Goal: Task Accomplishment & Management: Manage account settings

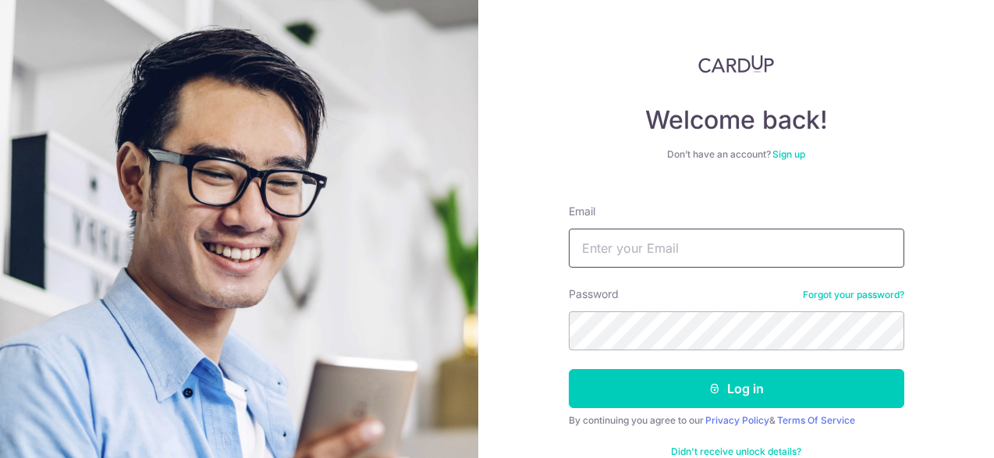
click at [705, 254] on input "Email" at bounding box center [737, 248] width 336 height 39
type input "[PERSON_NAME][EMAIL_ADDRESS][DOMAIN_NAME]"
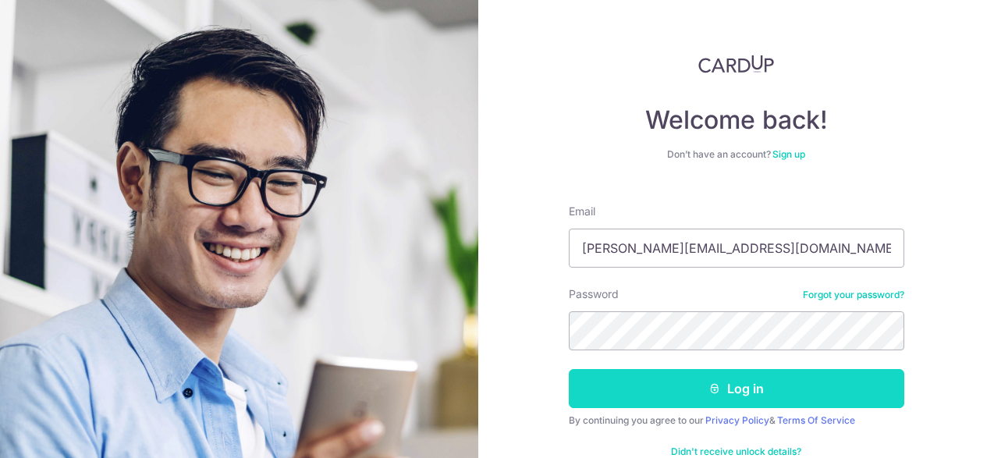
click at [731, 389] on button "Log in" at bounding box center [737, 388] width 336 height 39
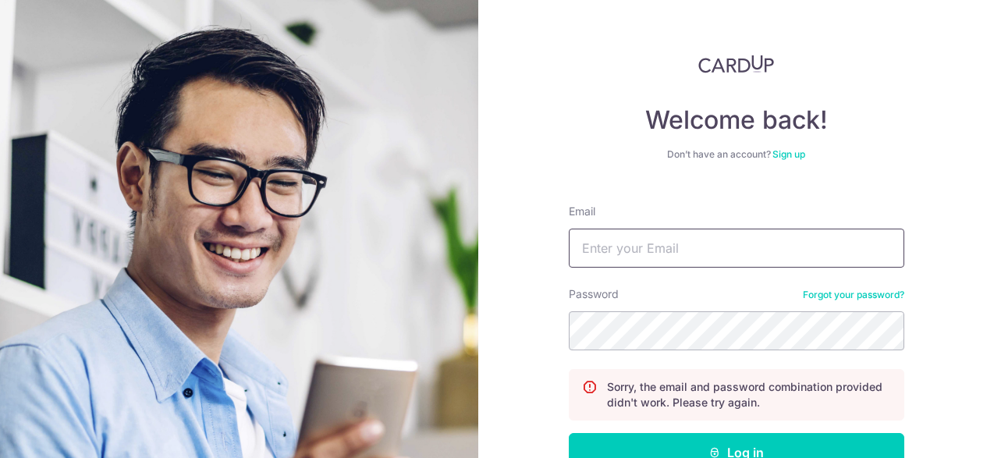
click at [682, 240] on input "Email" at bounding box center [737, 248] width 336 height 39
click at [683, 250] on input "Email" at bounding box center [737, 248] width 336 height 39
click at [675, 253] on input "Email" at bounding box center [737, 248] width 336 height 39
type input "[PERSON_NAME][EMAIL_ADDRESS][DOMAIN_NAME]"
click at [695, 175] on div "Welcome back! Don’t have an account? Sign up Email jean.tan.yog@gmail.com Passw…" at bounding box center [737, 298] width 336 height 486
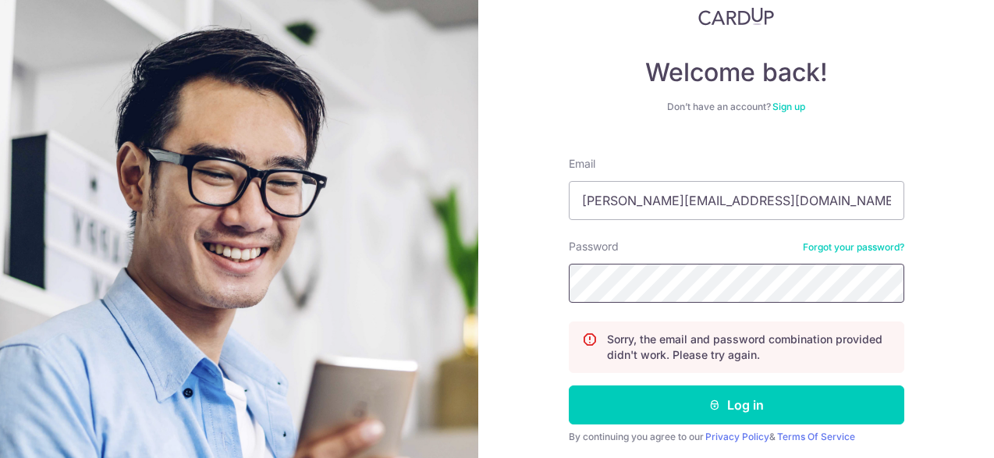
scroll to position [101, 0]
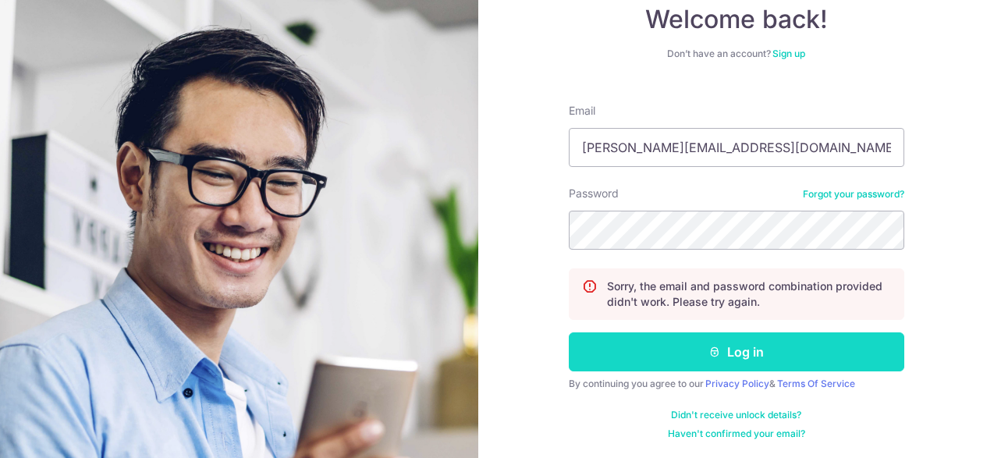
click at [730, 350] on button "Log in" at bounding box center [737, 351] width 336 height 39
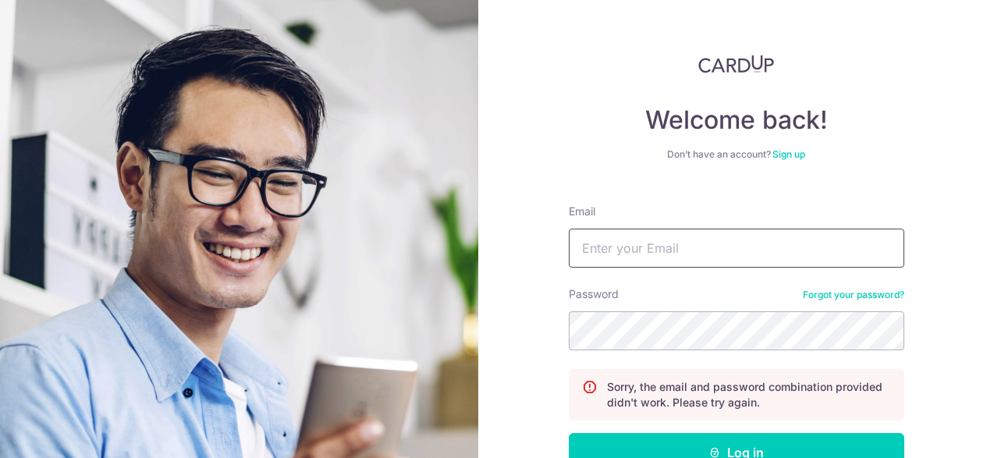
click at [686, 247] on input "Email" at bounding box center [737, 248] width 336 height 39
type input "[PERSON_NAME][EMAIL_ADDRESS][DOMAIN_NAME]"
click at [938, 123] on div "Welcome back! Don’t have an account? Sign up Email [PERSON_NAME][EMAIL_ADDRESS]…" at bounding box center [736, 229] width 516 height 458
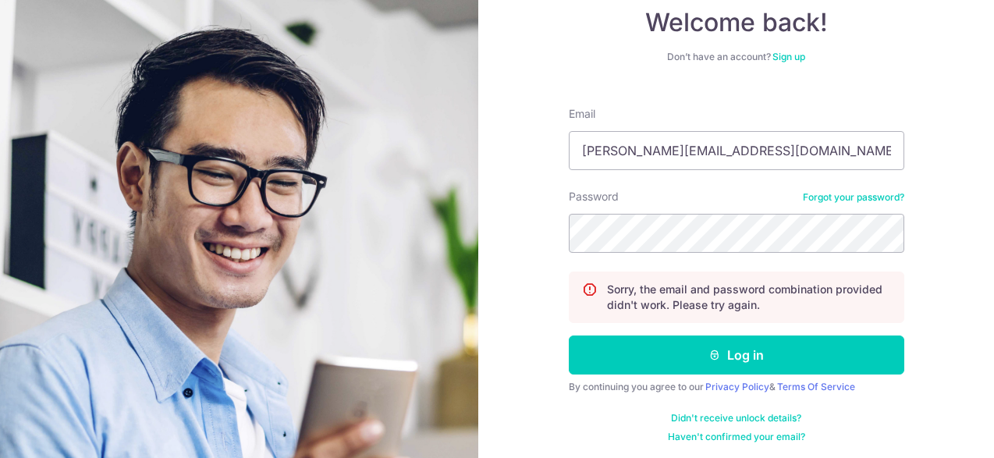
scroll to position [101, 0]
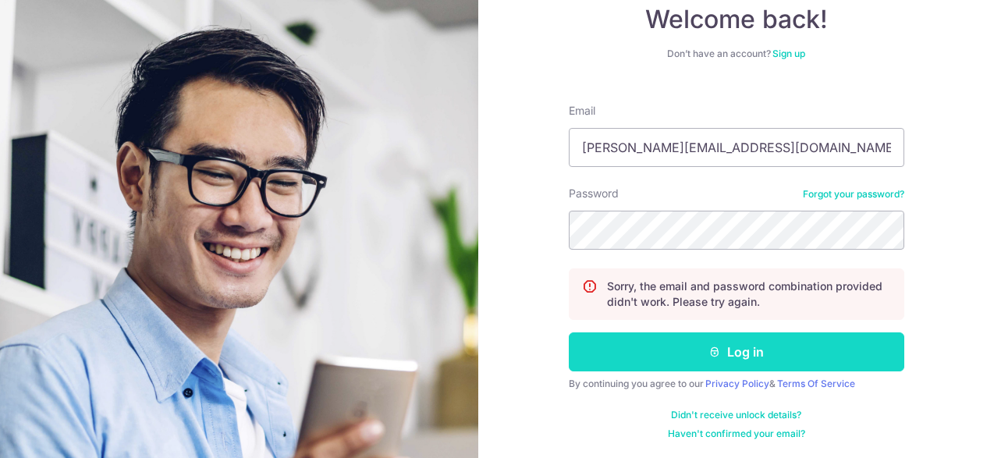
click at [709, 354] on icon "submit" at bounding box center [715, 352] width 12 height 12
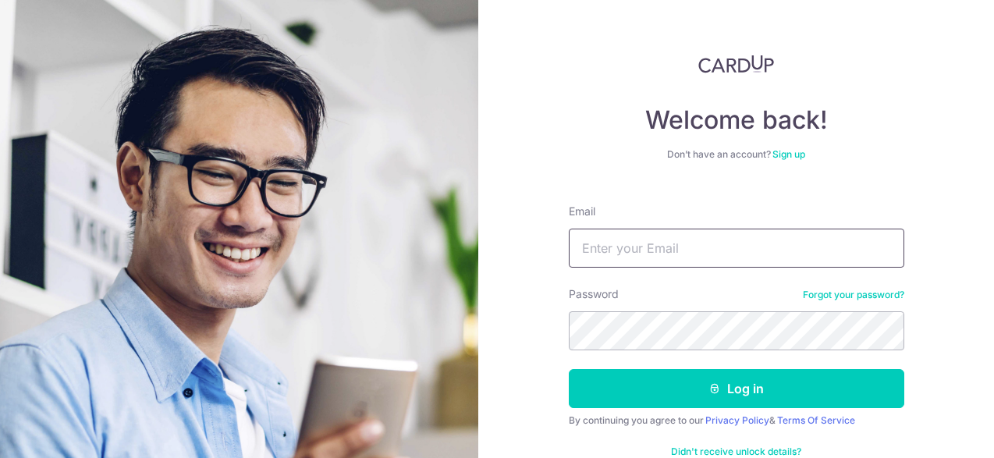
click at [628, 254] on input "Email" at bounding box center [737, 248] width 336 height 39
click at [638, 255] on input "Email" at bounding box center [737, 248] width 336 height 39
type input "[PERSON_NAME][EMAIL_ADDRESS][DOMAIN_NAME]"
click at [685, 188] on div "Welcome back! Don’t have an account? Sign up Email jean.tan.yog@gmail.com Passw…" at bounding box center [737, 266] width 336 height 422
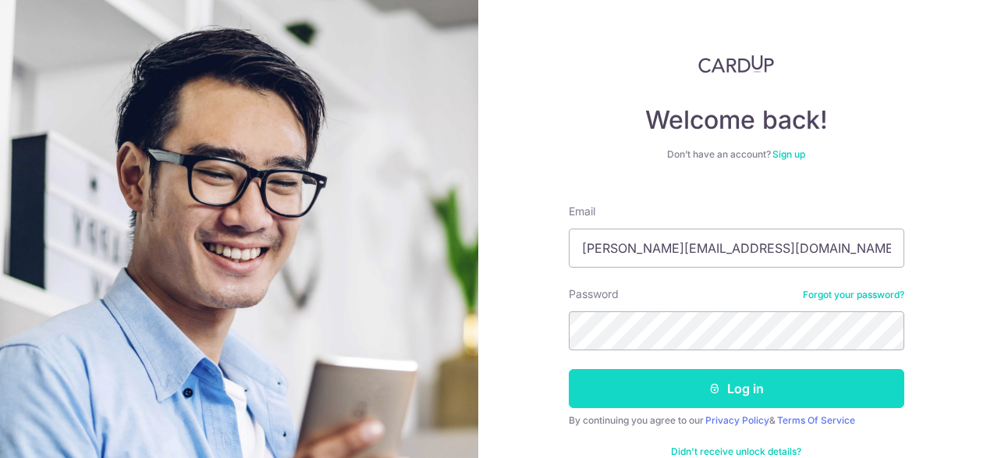
click at [741, 394] on button "Log in" at bounding box center [737, 388] width 336 height 39
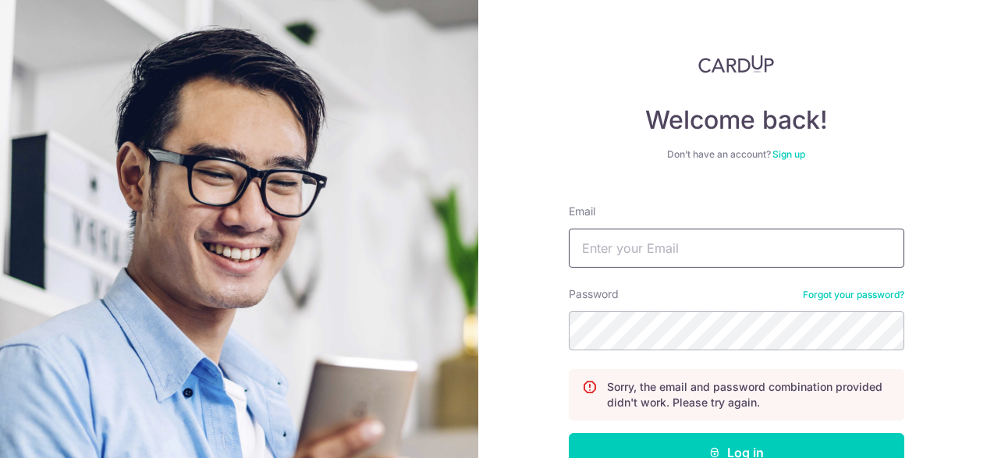
click at [787, 261] on input "Email" at bounding box center [737, 248] width 336 height 39
click at [663, 251] on input "Email" at bounding box center [737, 248] width 336 height 39
click at [620, 254] on input "Email" at bounding box center [737, 248] width 336 height 39
click at [651, 247] on input "jea" at bounding box center [737, 248] width 336 height 39
type input "[PERSON_NAME][EMAIL_ADDRESS][DOMAIN_NAME]"
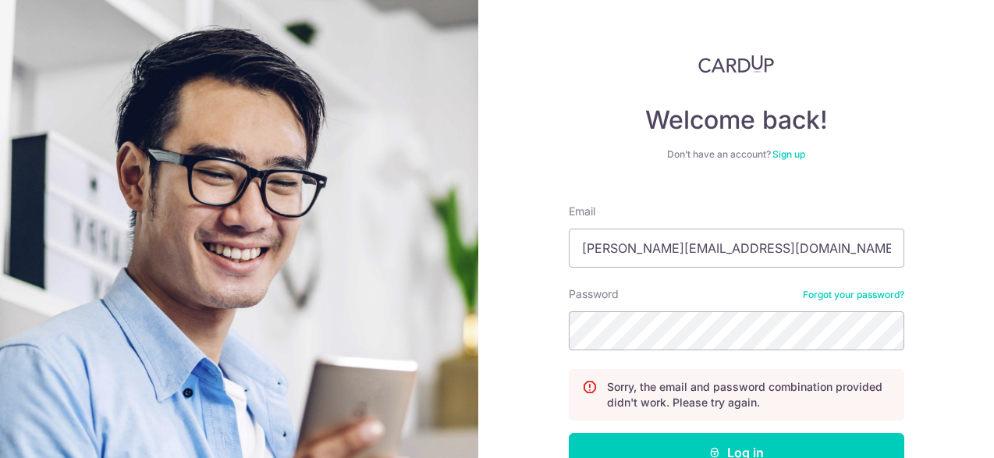
click at [953, 337] on div "Welcome back! Don’t have an account? Sign up Email [PERSON_NAME][EMAIL_ADDRESS]…" at bounding box center [736, 229] width 516 height 458
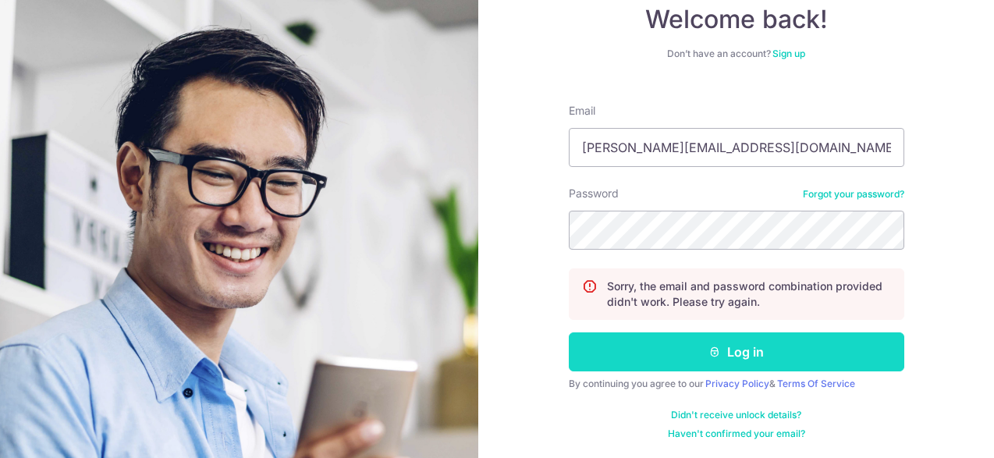
click at [739, 349] on button "Log in" at bounding box center [737, 351] width 336 height 39
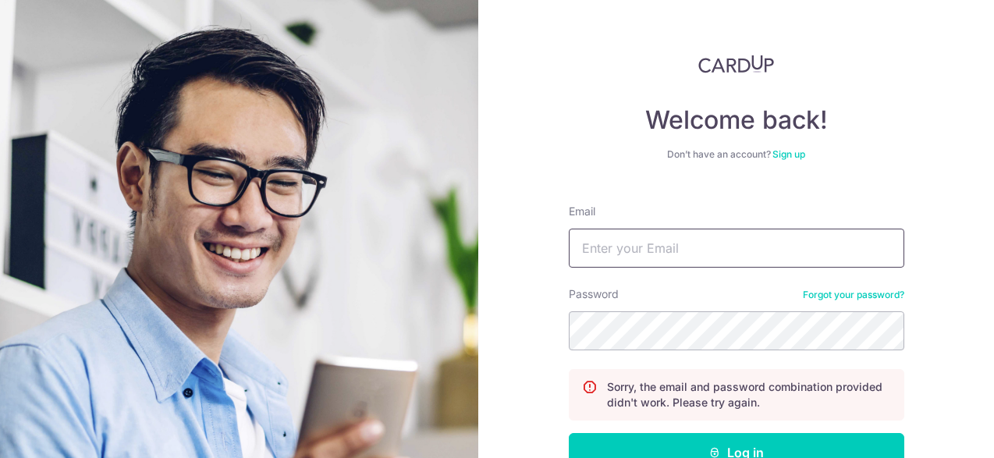
click at [714, 250] on input "Email" at bounding box center [737, 248] width 336 height 39
type input "[PERSON_NAME][EMAIL_ADDRESS][DOMAIN_NAME]"
click at [812, 184] on div "Welcome back! Don’t have an account? Sign up Email jean.tan.yog@gmail.com Passw…" at bounding box center [737, 298] width 336 height 486
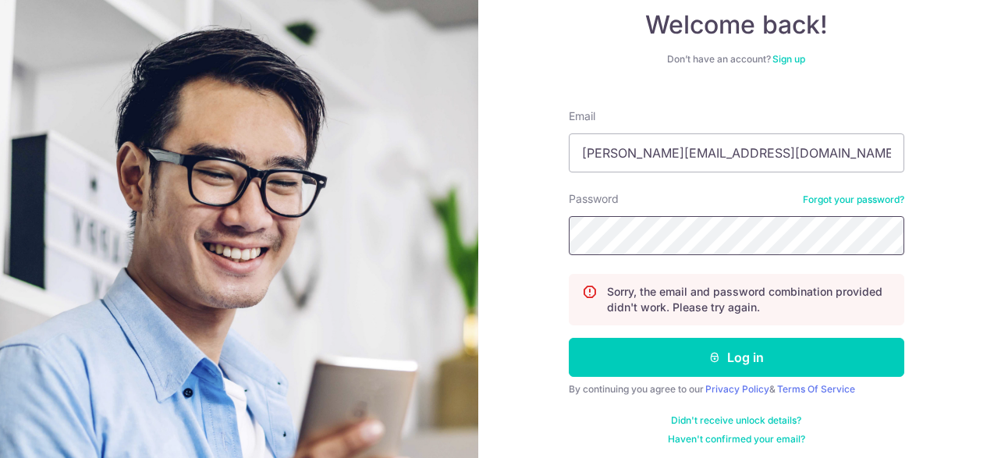
scroll to position [101, 0]
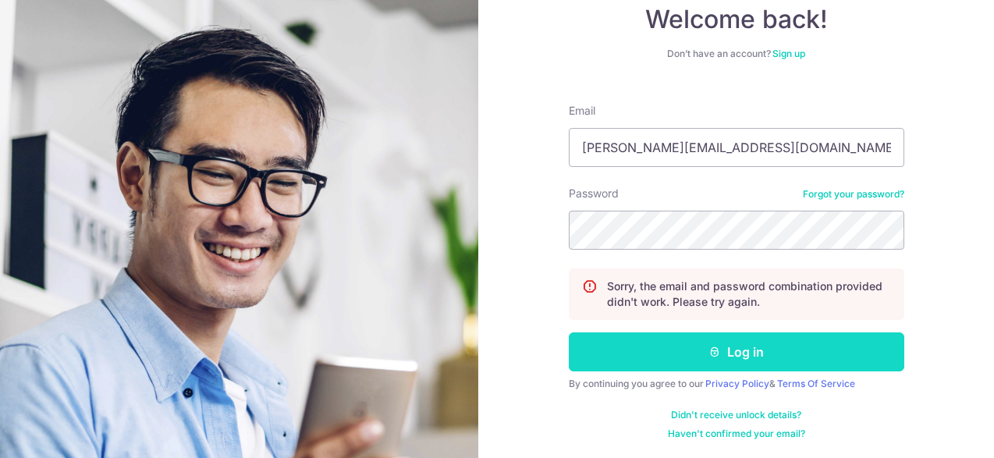
click at [728, 349] on button "Log in" at bounding box center [737, 351] width 336 height 39
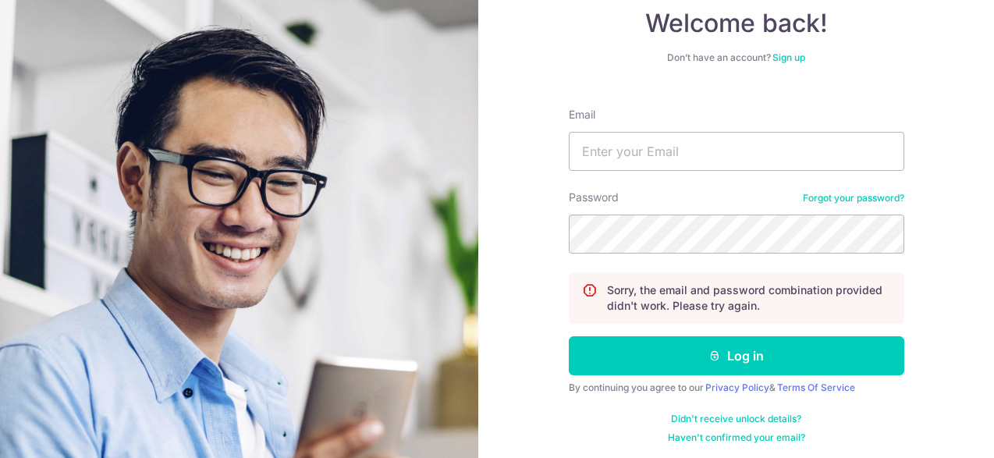
scroll to position [101, 0]
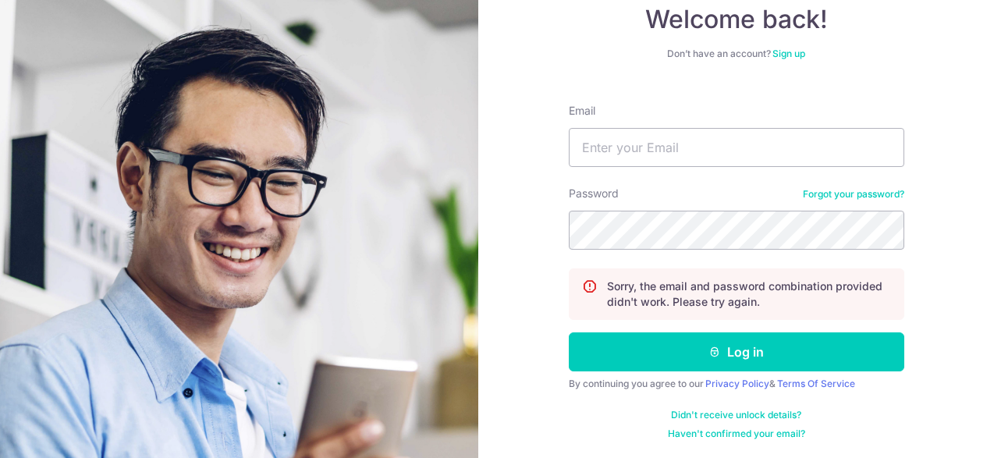
click at [864, 405] on form "Email Password Forgot your password? Sorry, the email and password combination …" at bounding box center [737, 265] width 336 height 349
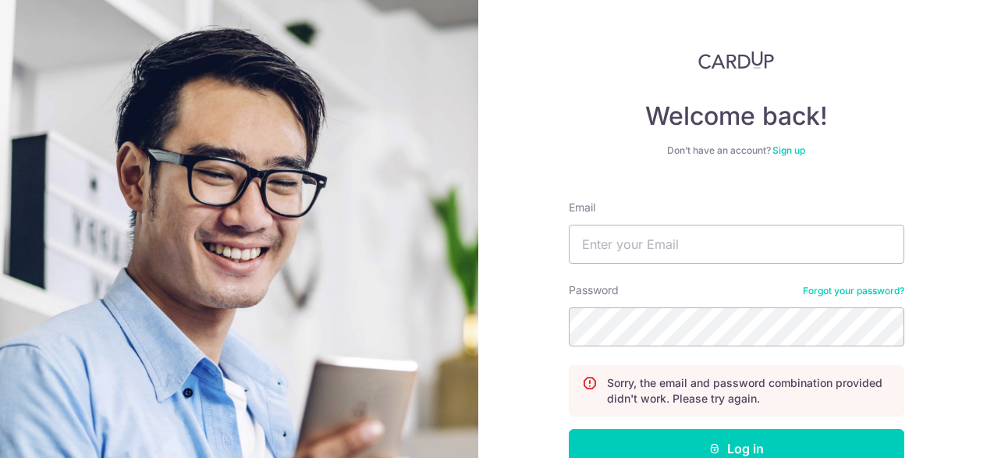
scroll to position [0, 0]
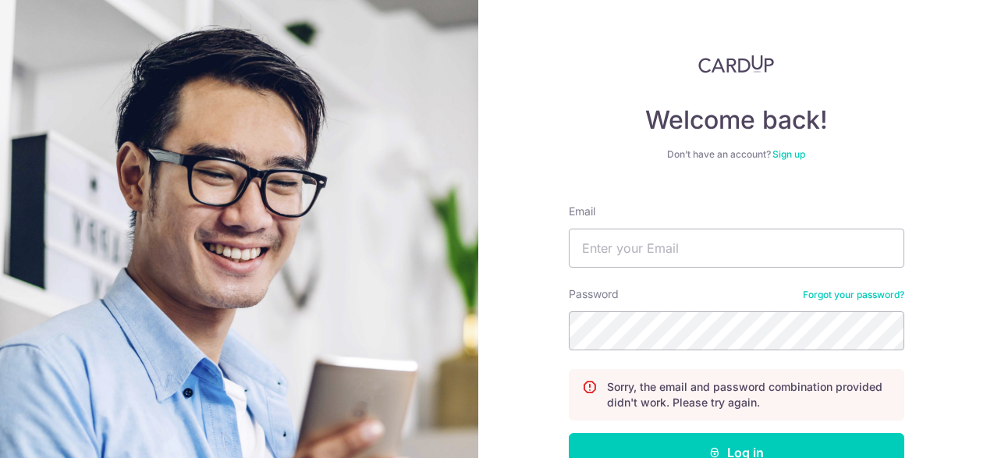
click at [882, 293] on link "Forgot your password?" at bounding box center [853, 295] width 101 height 12
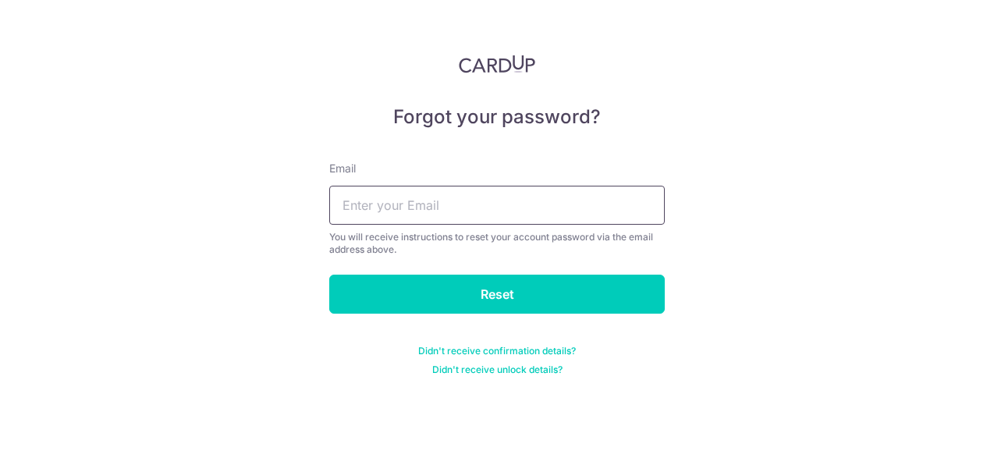
click at [513, 215] on input "text" at bounding box center [497, 205] width 336 height 39
click at [442, 208] on input "text" at bounding box center [497, 205] width 336 height 39
type input "[PERSON_NAME][EMAIL_ADDRESS][DOMAIN_NAME]"
click at [903, 200] on div "Forgot your password? Email jean.tan.yog@gmail.com You will receive instruction…" at bounding box center [497, 229] width 994 height 458
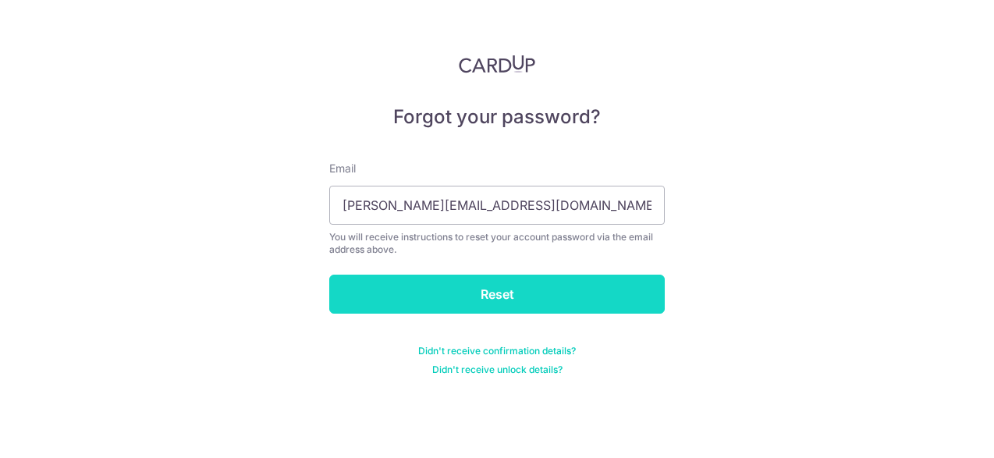
click at [542, 296] on input "Reset" at bounding box center [497, 294] width 336 height 39
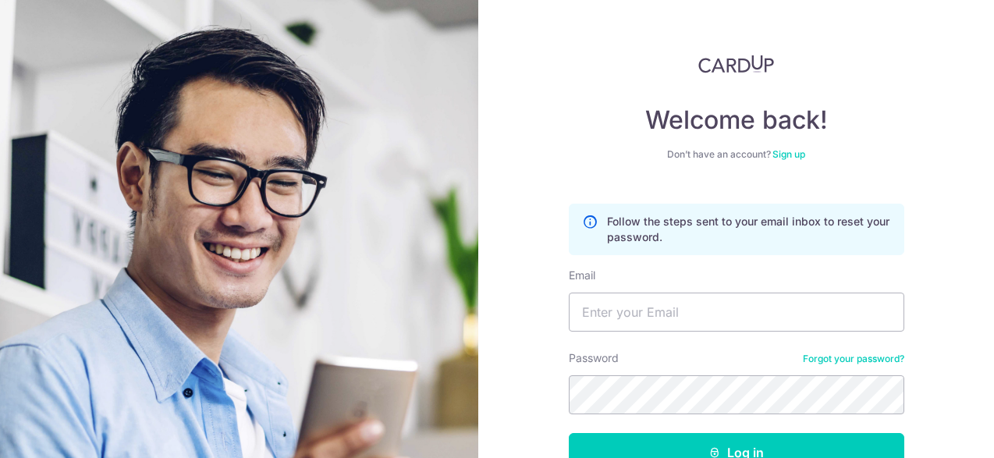
scroll to position [87, 0]
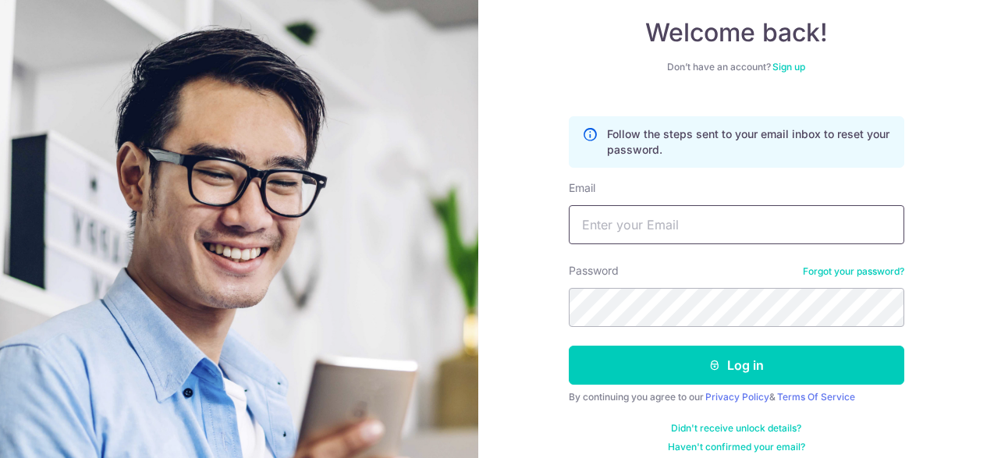
click at [736, 222] on input "Email" at bounding box center [737, 224] width 336 height 39
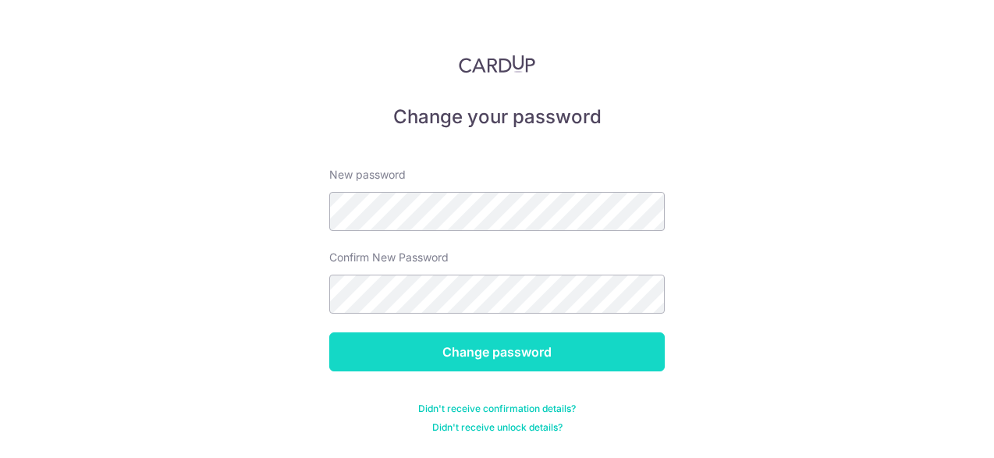
click at [481, 356] on input "Change password" at bounding box center [497, 351] width 336 height 39
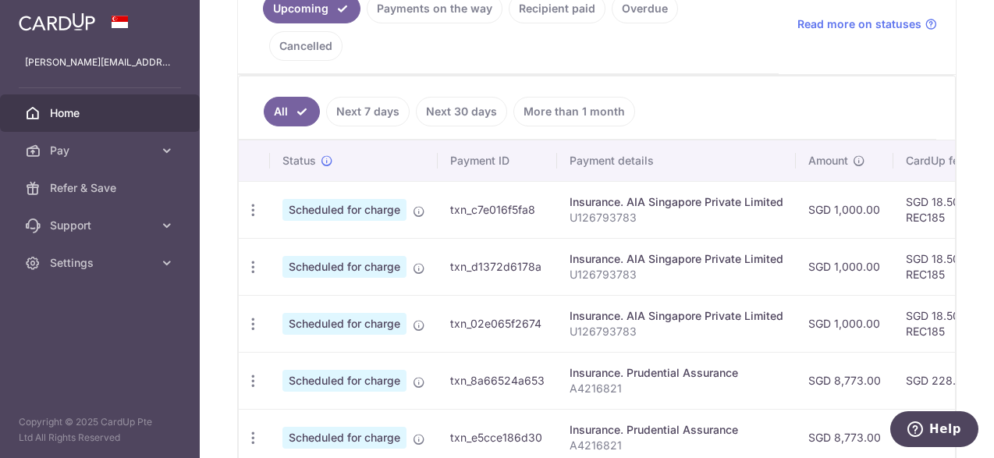
scroll to position [375, 0]
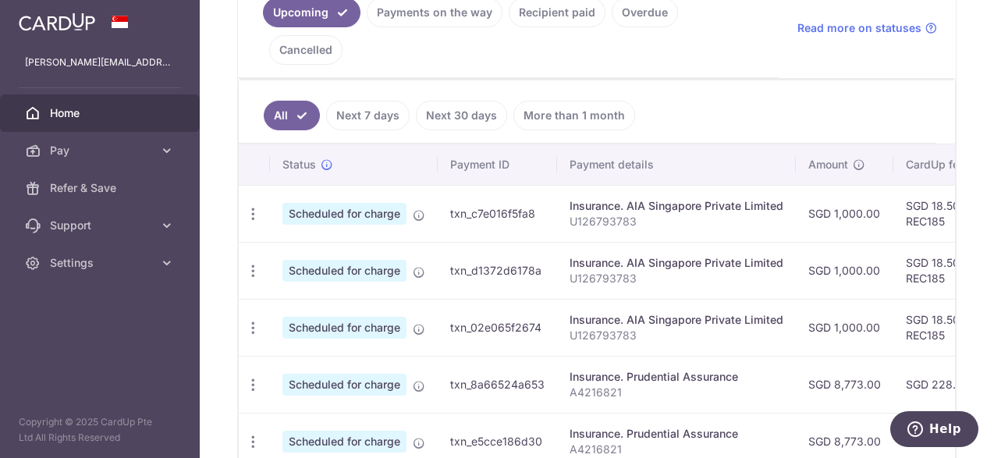
click at [541, 5] on link "Recipient paid" at bounding box center [557, 13] width 97 height 30
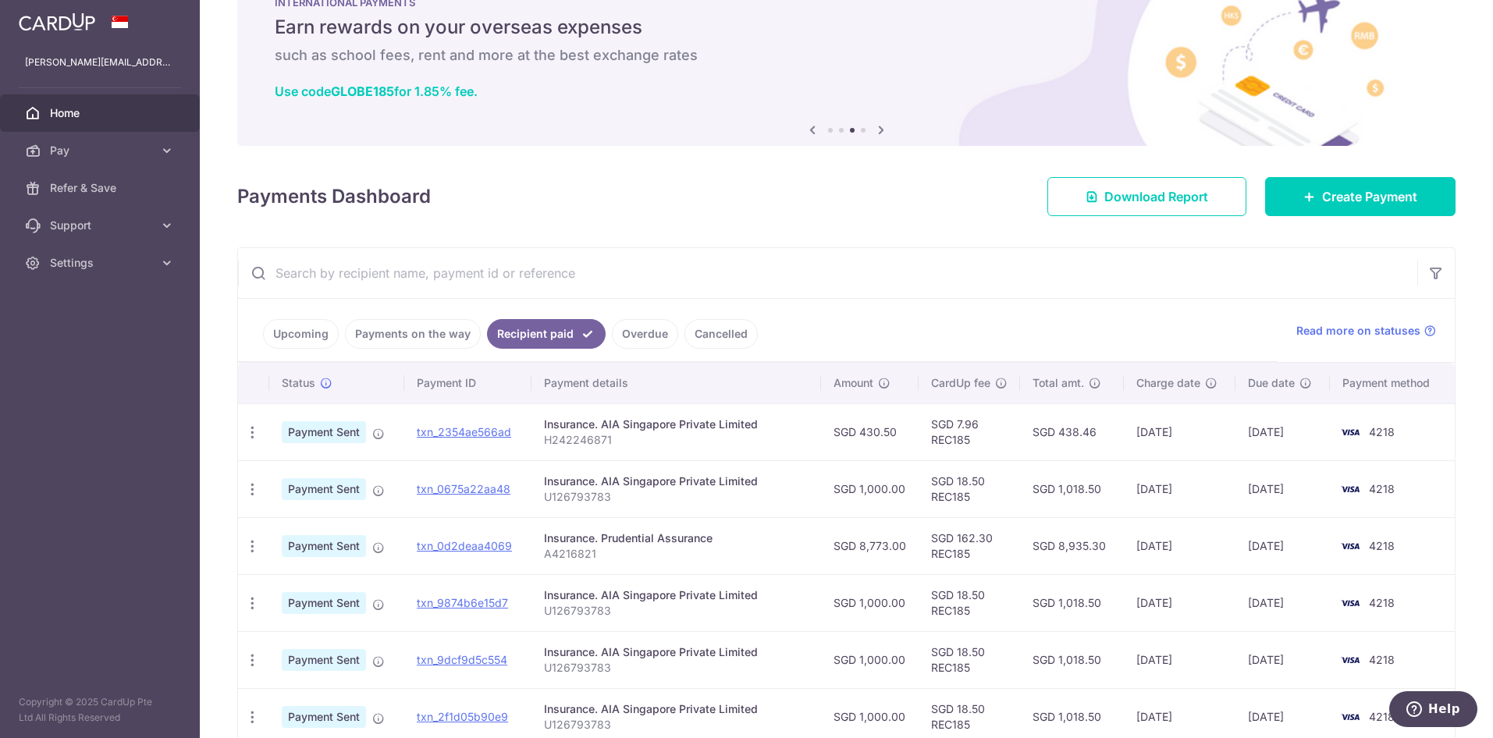
scroll to position [0, 0]
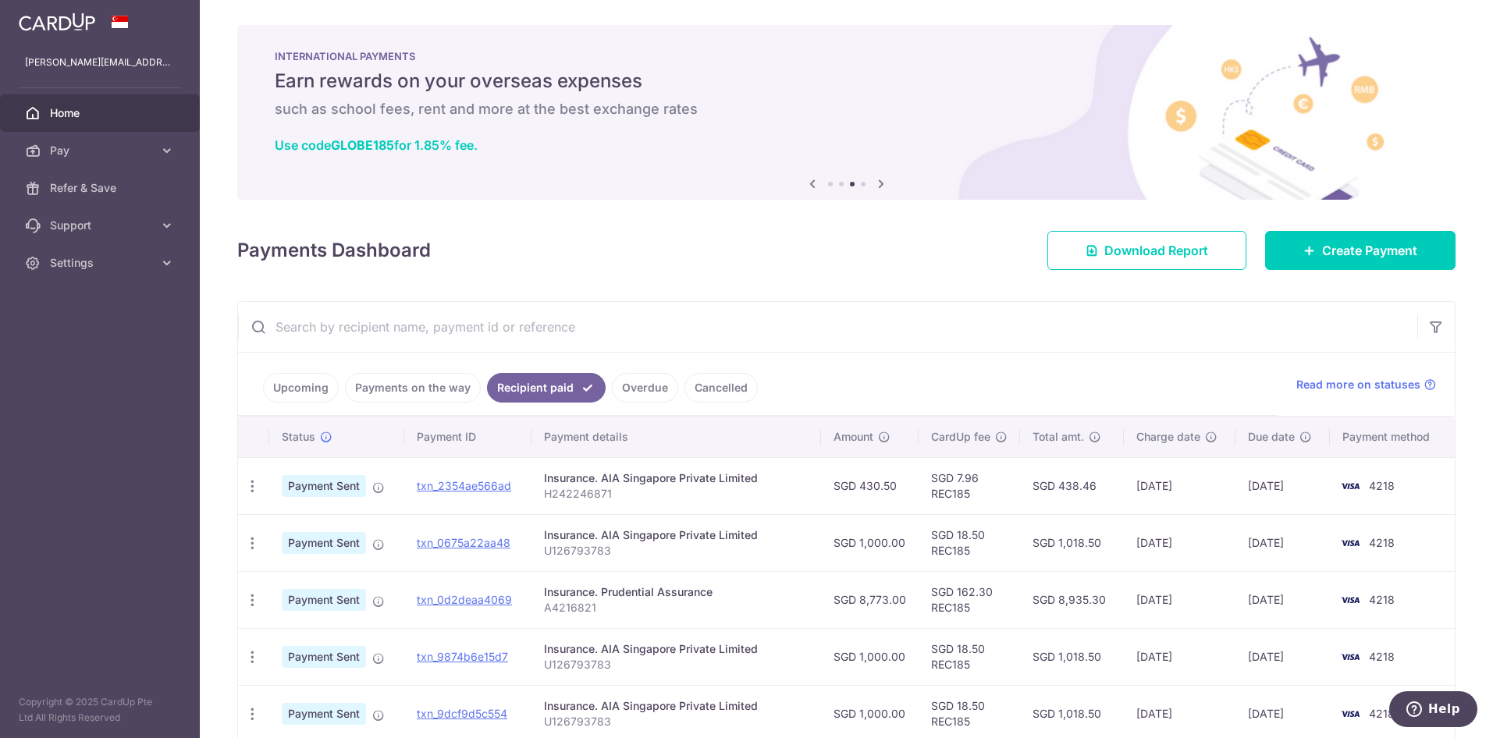
click at [400, 389] on link "Payments on the way" at bounding box center [413, 388] width 136 height 30
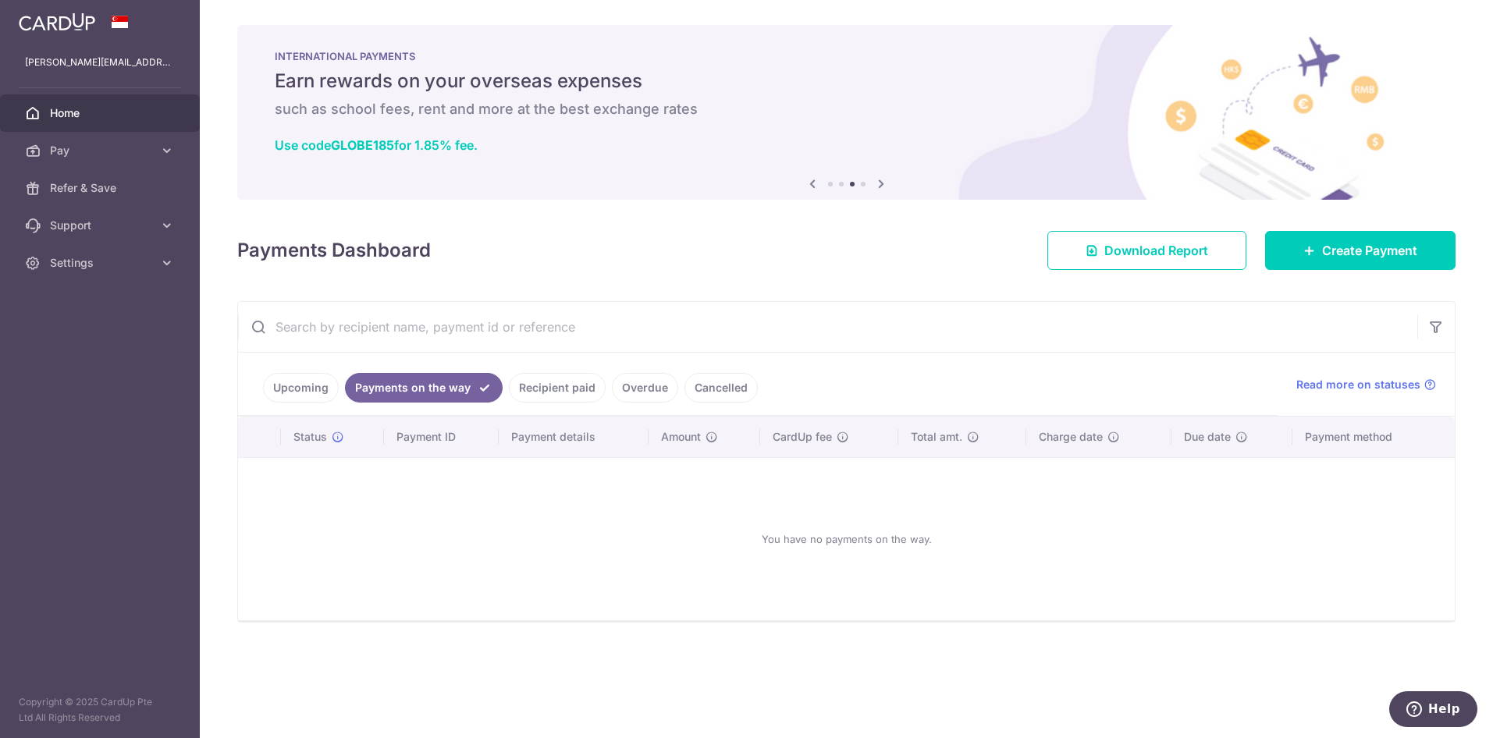
click at [555, 380] on link "Recipient paid" at bounding box center [557, 388] width 97 height 30
